Goal: Task Accomplishment & Management: Manage account settings

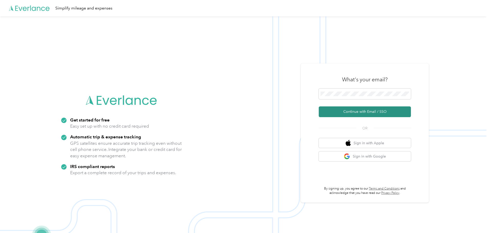
click at [365, 113] on button "Continue with Email / SSO" at bounding box center [365, 112] width 92 height 11
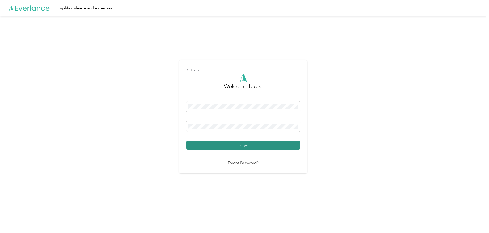
click at [254, 146] on button "Login" at bounding box center [243, 145] width 114 height 9
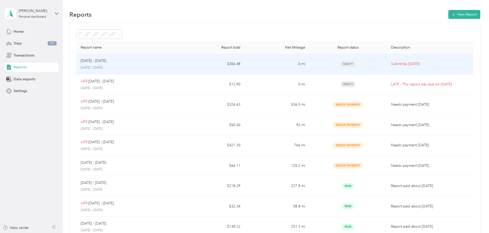
click at [349, 63] on div "Draft" at bounding box center [347, 64] width 69 height 6
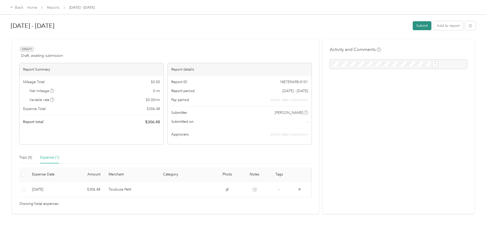
click at [413, 25] on button "Submit" at bounding box center [422, 25] width 19 height 9
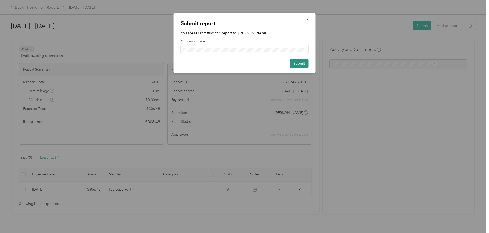
click at [304, 62] on button "Submit" at bounding box center [299, 63] width 19 height 9
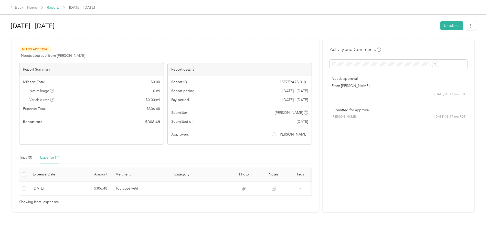
click at [59, 6] on link "Reports" at bounding box center [53, 7] width 13 height 4
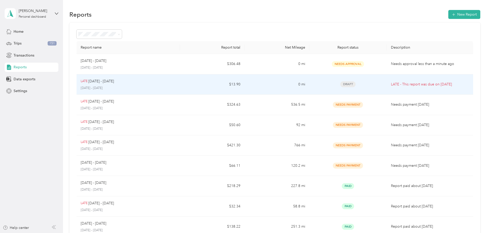
click at [403, 82] on p "LATE - This report was due on [DATE]" at bounding box center [430, 85] width 78 height 6
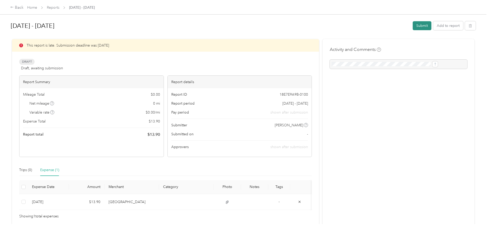
click at [413, 26] on button "Submit" at bounding box center [422, 25] width 19 height 9
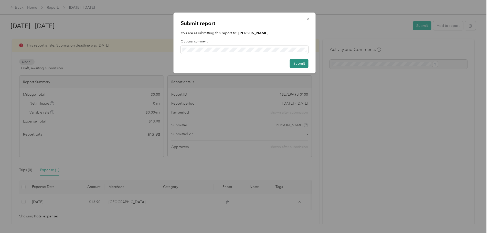
click at [300, 65] on button "Submit" at bounding box center [299, 63] width 19 height 9
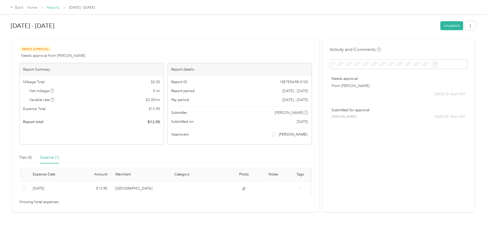
click at [59, 6] on link "Reports" at bounding box center [53, 7] width 13 height 4
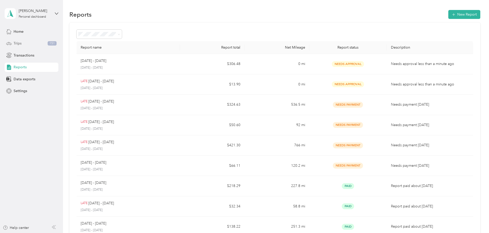
click at [45, 43] on div "Trips 151" at bounding box center [32, 43] width 54 height 9
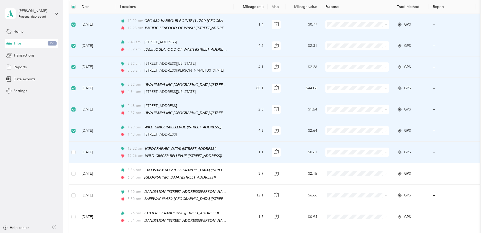
scroll to position [77, 0]
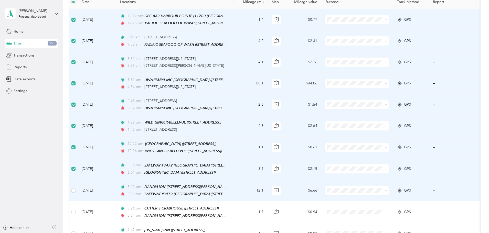
click at [78, 186] on td at bounding box center [73, 191] width 8 height 22
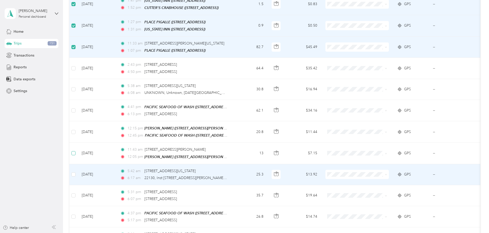
scroll to position [307, 0]
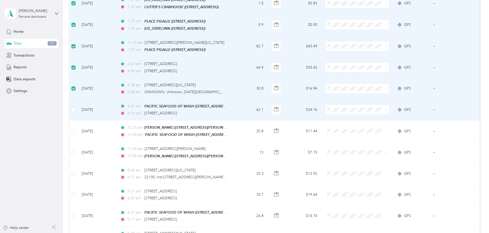
click at [78, 104] on td at bounding box center [73, 109] width 8 height 21
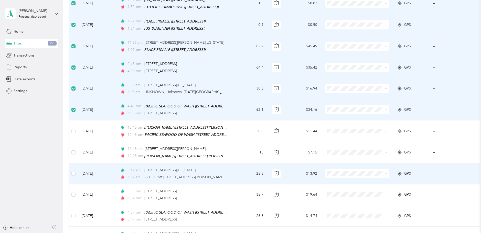
click at [78, 168] on td at bounding box center [73, 174] width 8 height 21
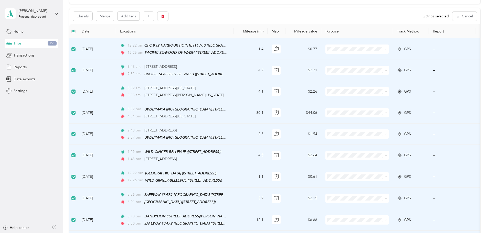
scroll to position [0, 0]
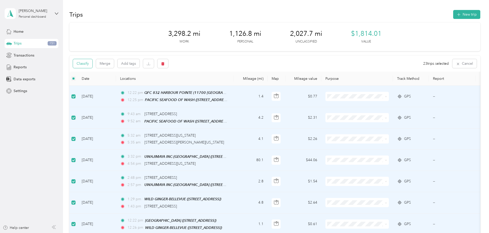
click at [92, 61] on button "Classify" at bounding box center [82, 63] width 19 height 9
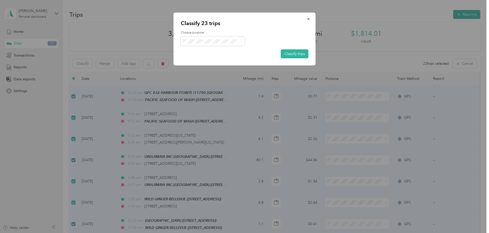
click at [233, 35] on div "Choose purpose Classify trips" at bounding box center [245, 44] width 128 height 28
click at [209, 60] on span "Personal" at bounding box center [217, 59] width 48 height 5
click at [291, 54] on button "Classify trips" at bounding box center [295, 53] width 28 height 9
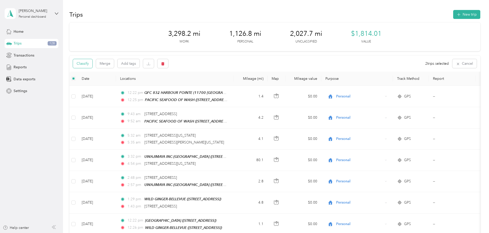
click at [92, 66] on button "Classify" at bounding box center [82, 63] width 19 height 9
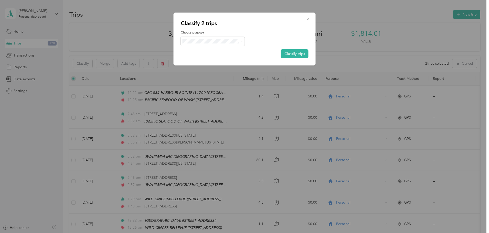
click at [205, 50] on span "Pacific Seafood" at bounding box center [217, 49] width 48 height 5
click at [285, 51] on button "Classify trips" at bounding box center [295, 53] width 28 height 9
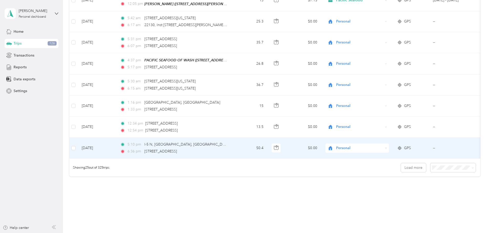
scroll to position [461, 0]
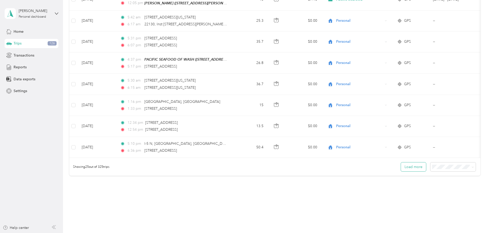
click at [401, 166] on button "Load more" at bounding box center [413, 167] width 25 height 9
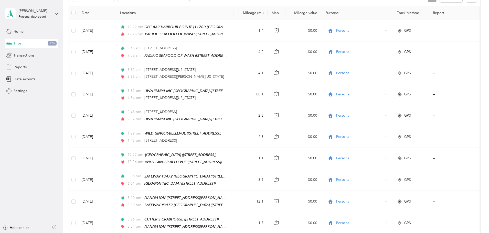
scroll to position [0, 0]
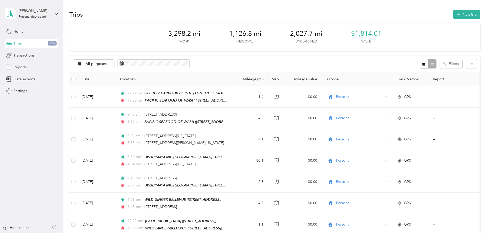
click at [24, 67] on span "Reports" at bounding box center [20, 67] width 13 height 5
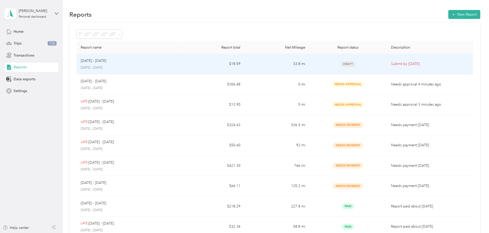
click at [340, 64] on span "Draft" at bounding box center [347, 64] width 15 height 6
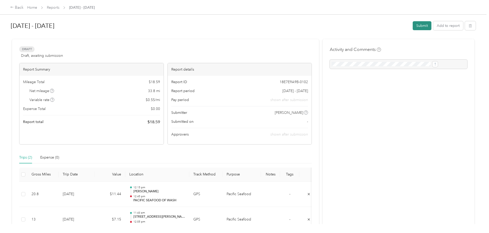
click at [413, 27] on button "Submit" at bounding box center [422, 25] width 19 height 9
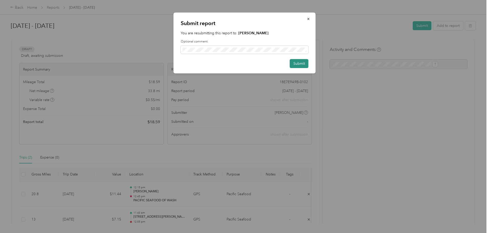
click at [303, 66] on button "Submit" at bounding box center [299, 63] width 19 height 9
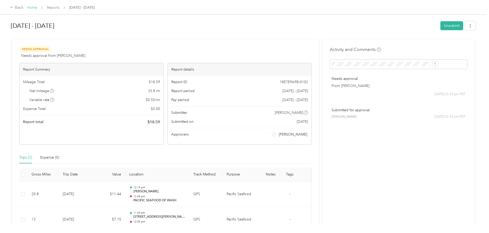
click at [37, 7] on link "Home" at bounding box center [32, 7] width 10 height 4
